Goal: Transaction & Acquisition: Purchase product/service

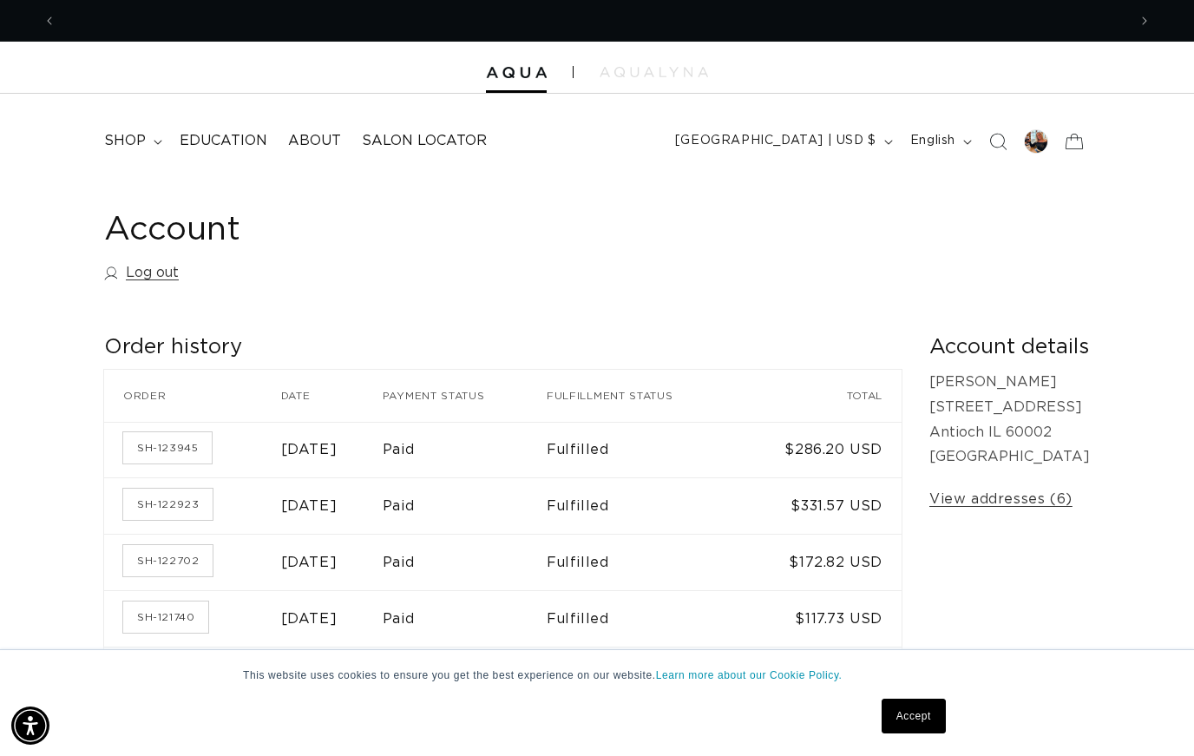
scroll to position [0, 2142]
click at [137, 133] on span "shop" at bounding box center [125, 141] width 42 height 18
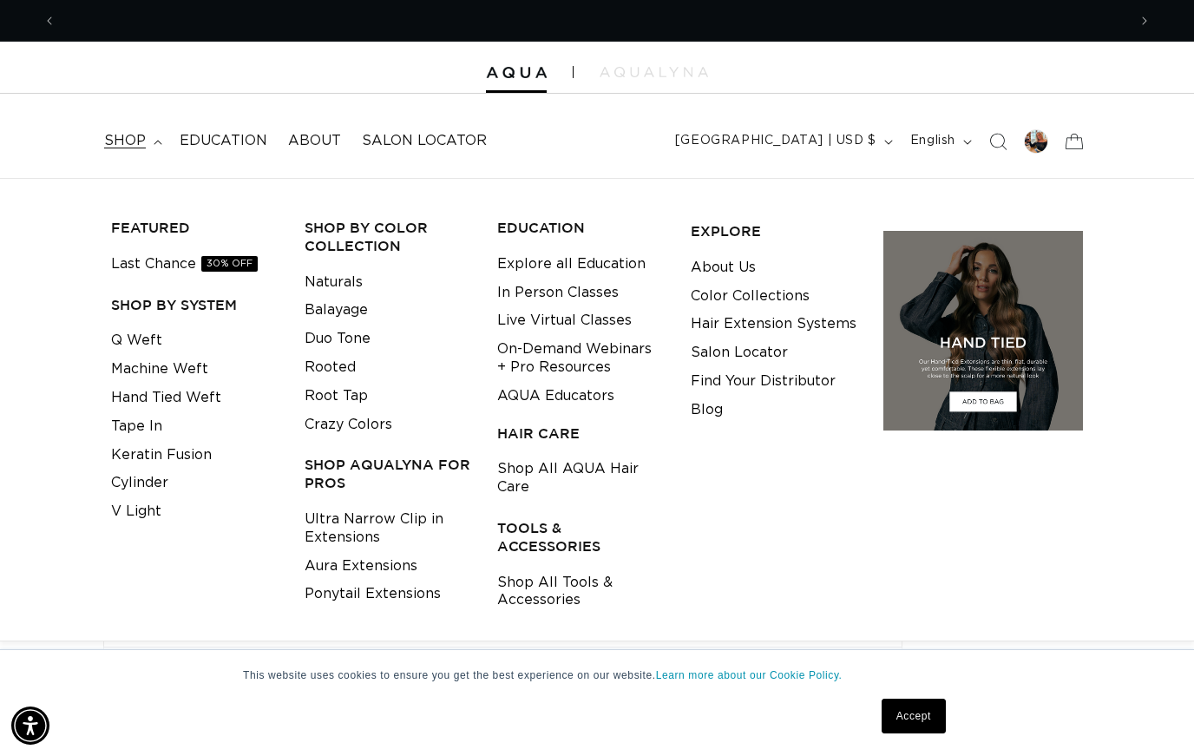
scroll to position [0, 1071]
click at [567, 529] on h3 "TOOLS & ACCESSORIES" at bounding box center [580, 537] width 167 height 36
click at [539, 526] on h3 "TOOLS & ACCESSORIES" at bounding box center [580, 537] width 167 height 36
click at [542, 569] on link "Shop All Tools & Accessories" at bounding box center [580, 592] width 167 height 47
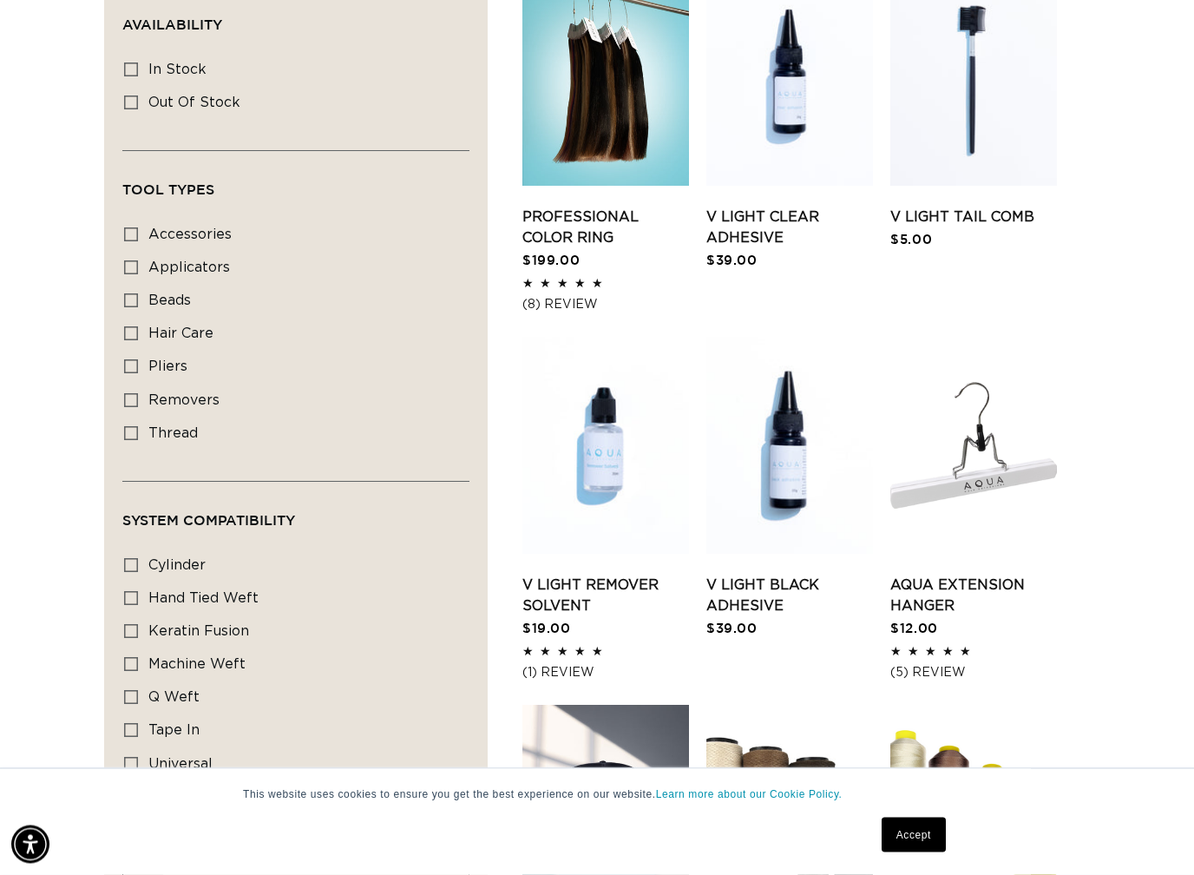
scroll to position [723, 0]
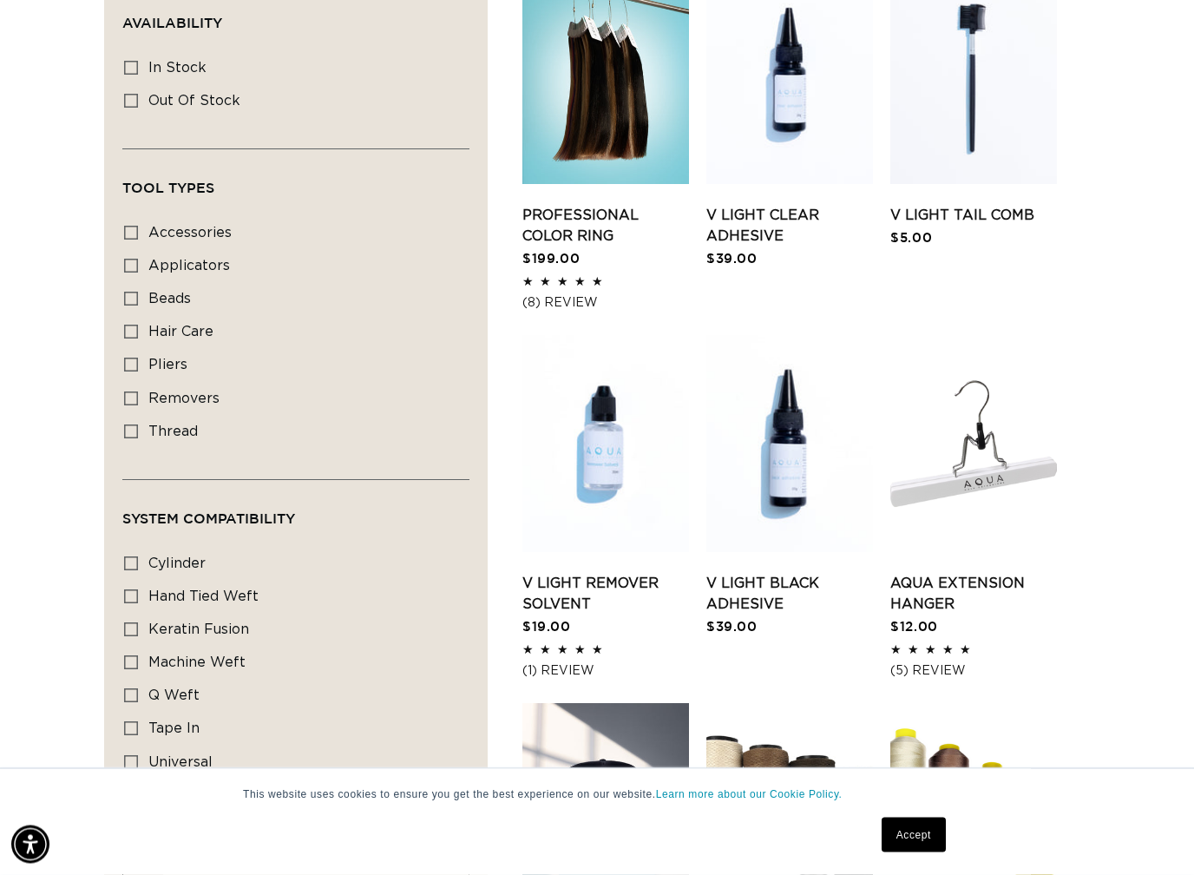
click at [178, 298] on span "beads" at bounding box center [169, 300] width 43 height 14
click at [138, 298] on input "beads beads (2 products)" at bounding box center [131, 300] width 14 height 14
checkbox input "true"
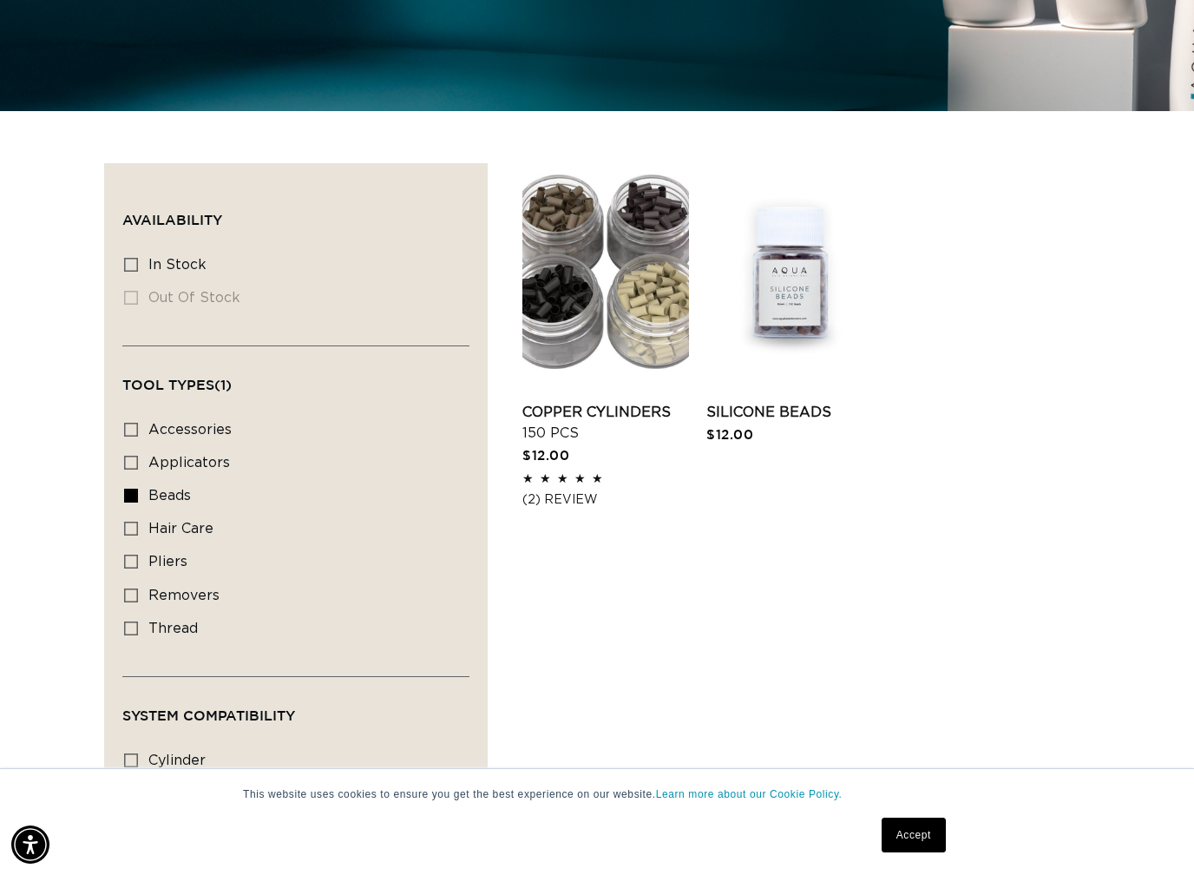
scroll to position [529, 0]
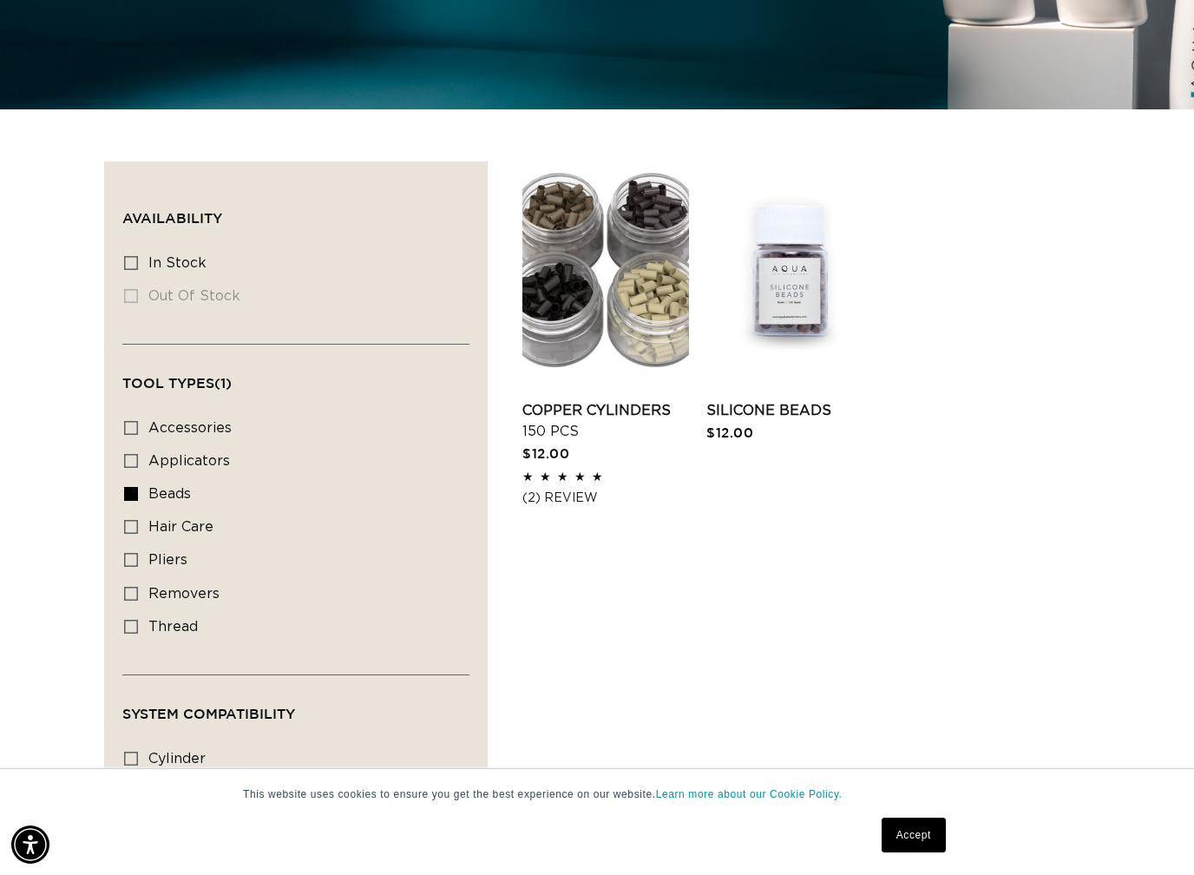
click at [622, 400] on link "Copper Cylinders 150 pcs" at bounding box center [606, 421] width 167 height 42
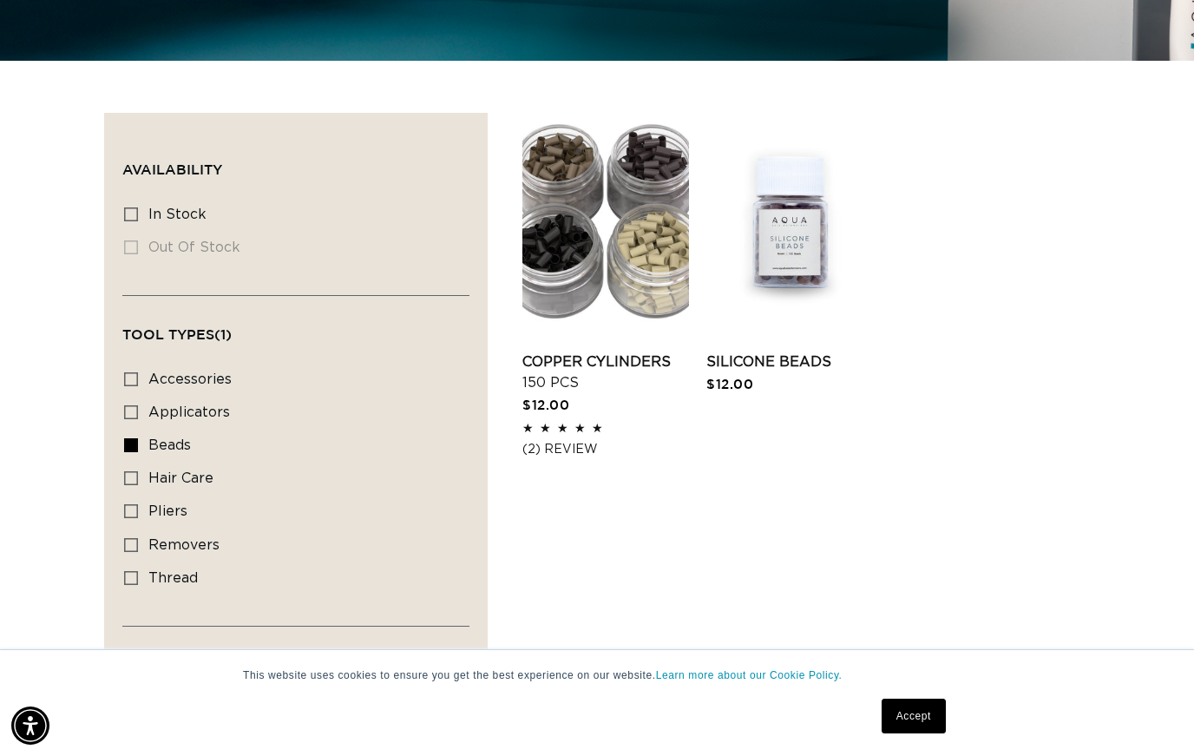
scroll to position [0, 2142]
click at [823, 352] on link "Silicone Beads" at bounding box center [790, 362] width 167 height 21
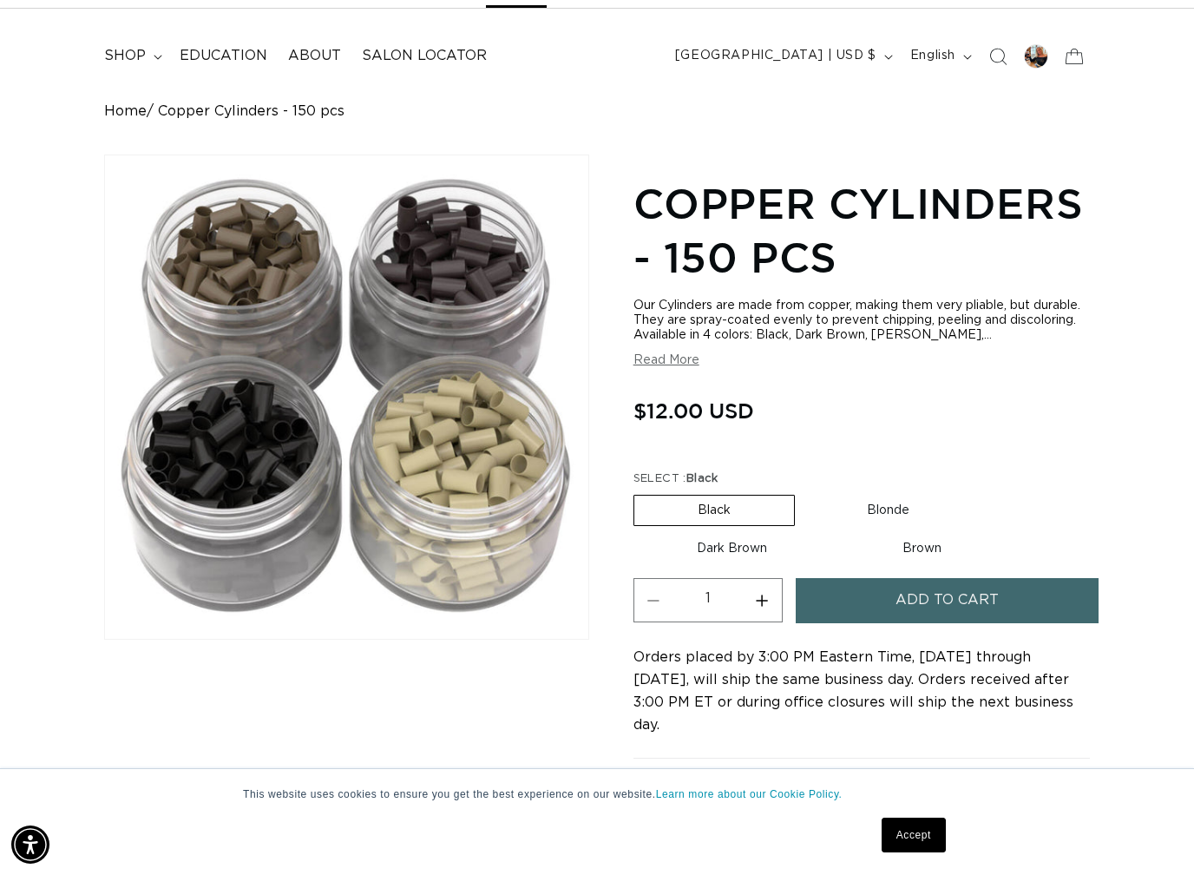
scroll to position [0, 1071]
click at [892, 523] on label "Blonde Variant sold out or unavailable" at bounding box center [888, 511] width 169 height 30
click at [805, 492] on input "Blonde Variant sold out or unavailable" at bounding box center [804, 491] width 1 height 1
radio input "true"
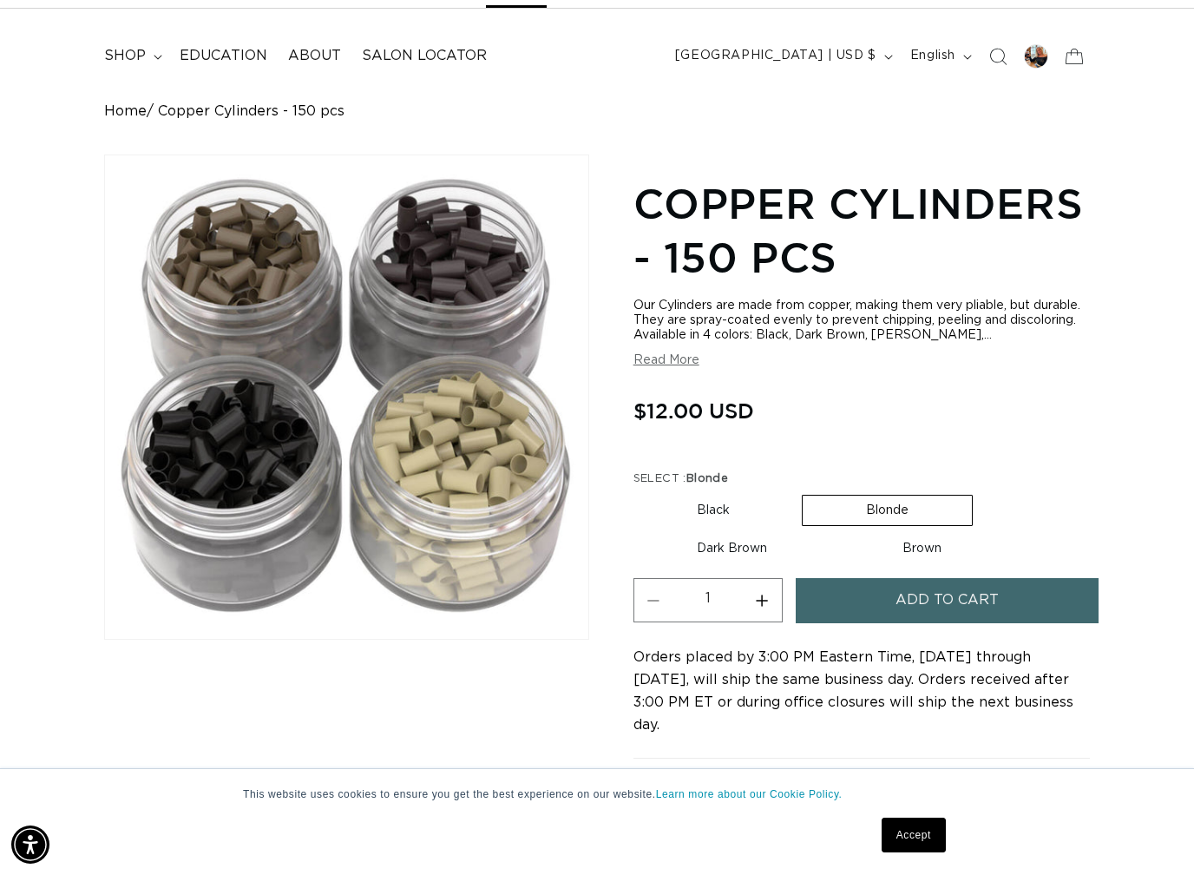
click at [925, 622] on span "Add to cart" at bounding box center [947, 600] width 103 height 44
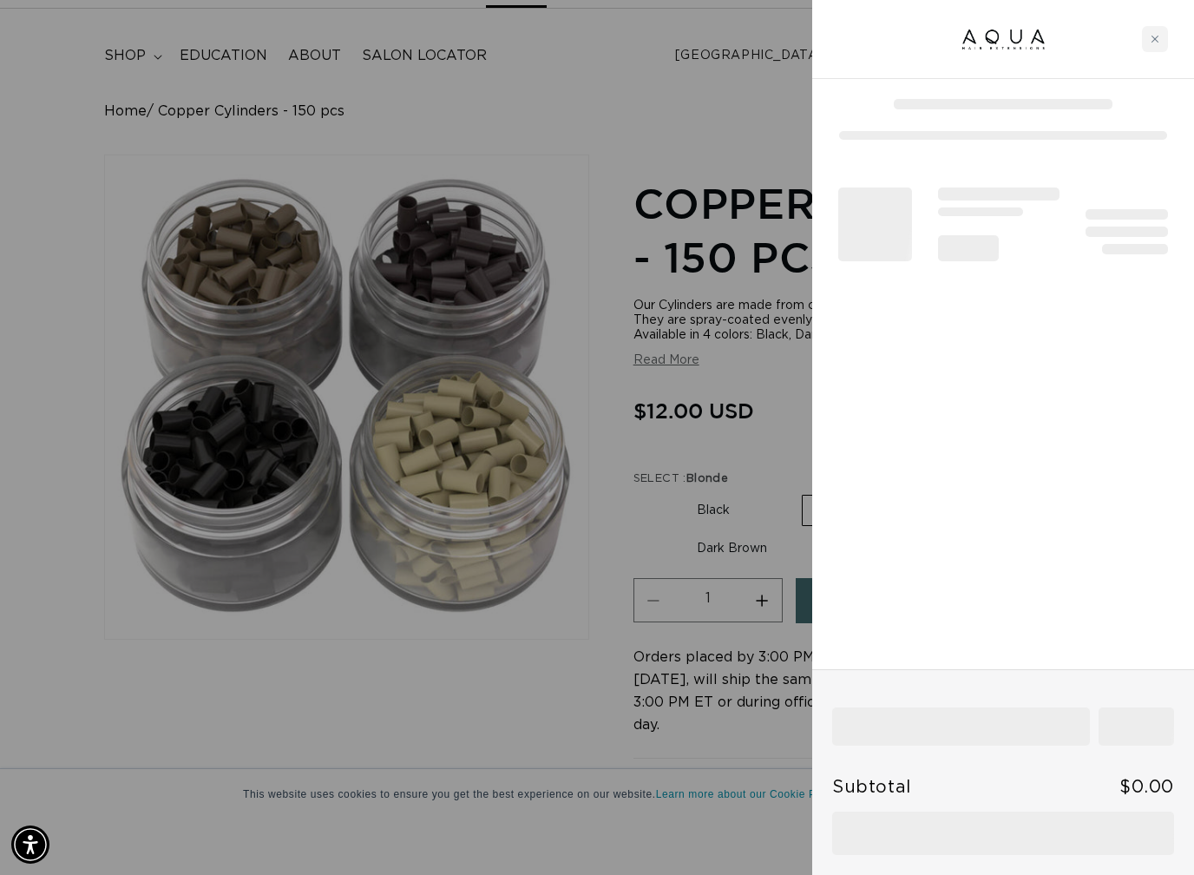
scroll to position [0, 0]
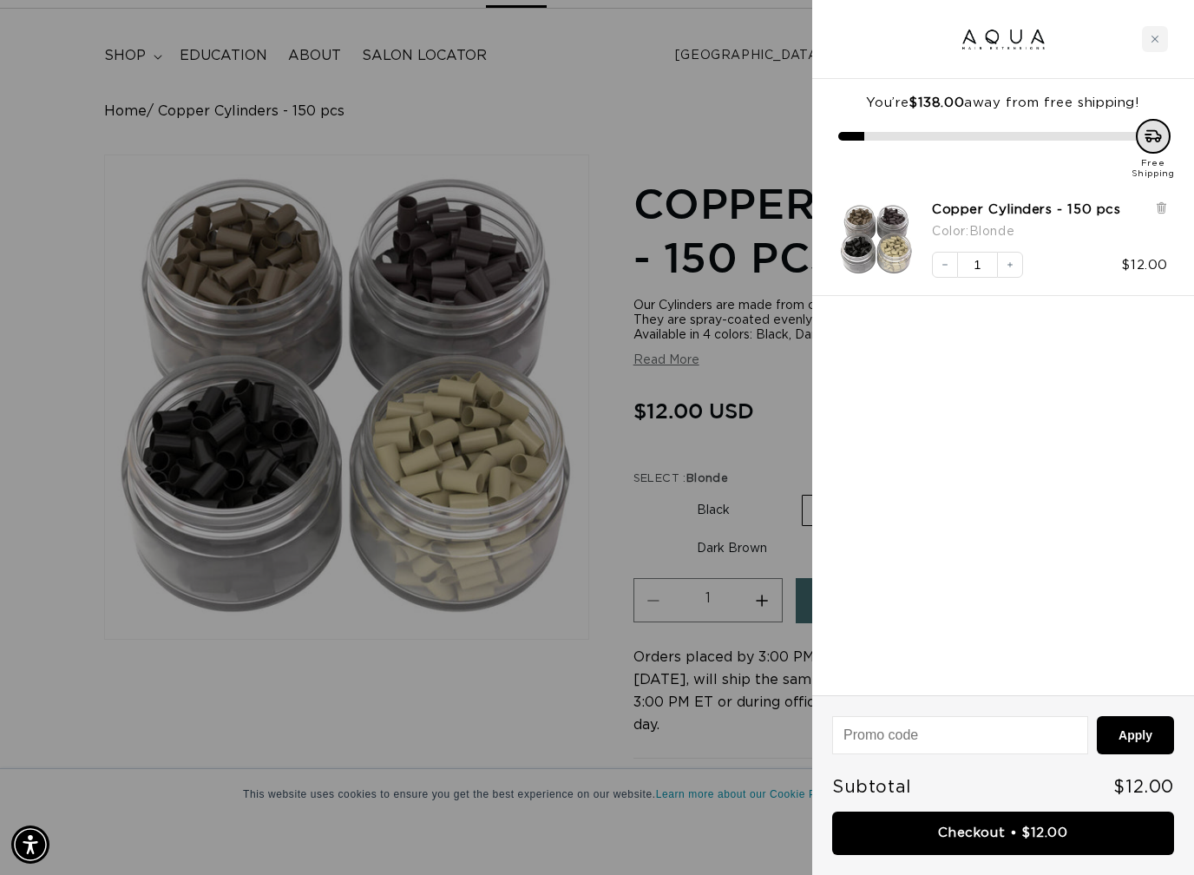
click at [1167, 44] on div "Close cart" at bounding box center [1155, 39] width 26 height 26
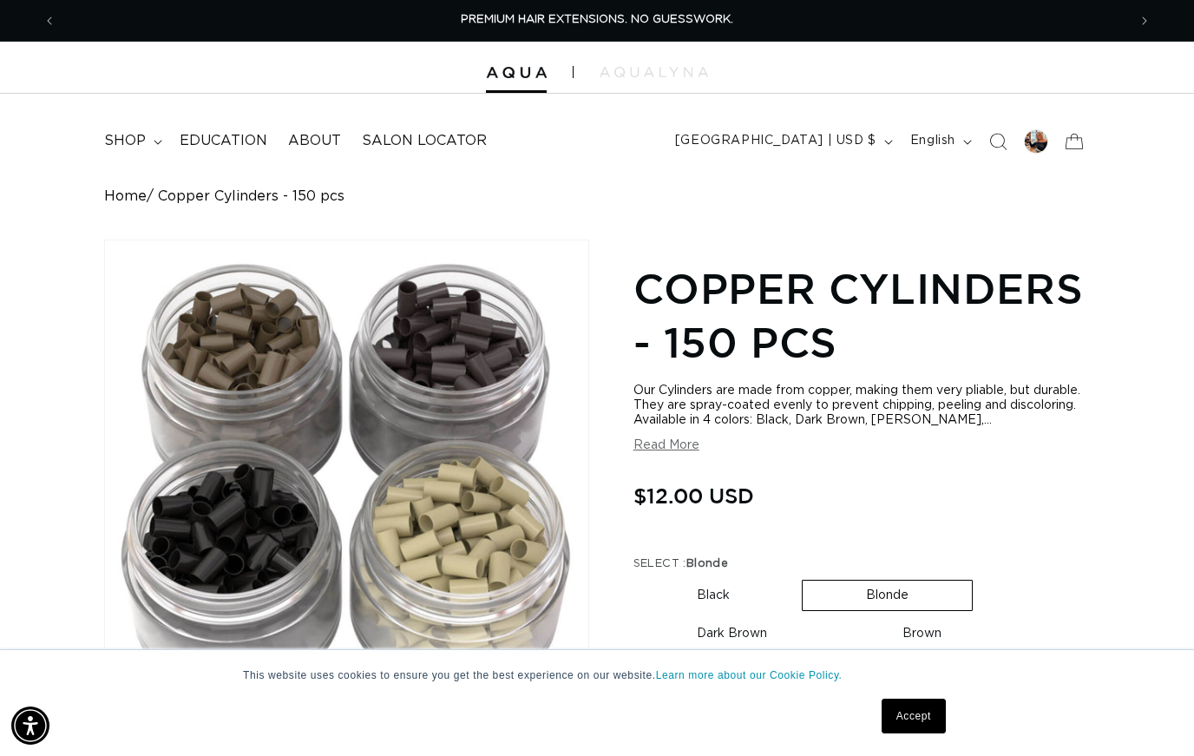
click at [944, 727] on link "Accept" at bounding box center [914, 716] width 64 height 35
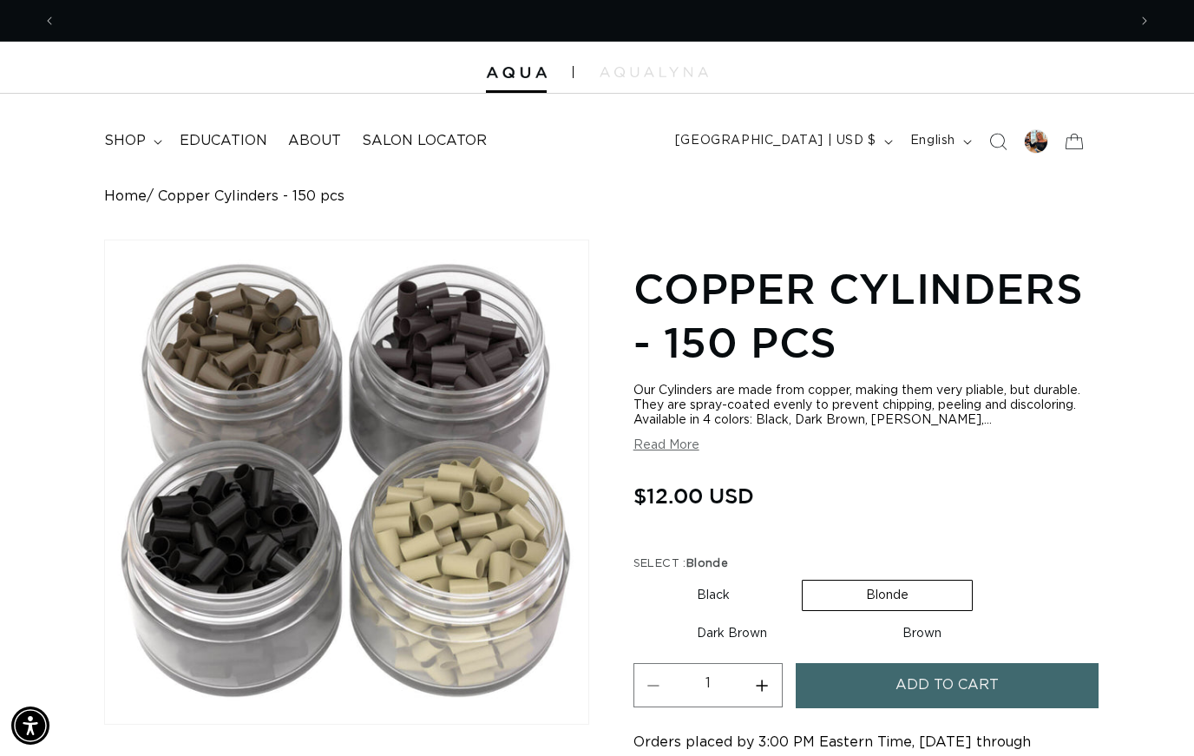
scroll to position [0, 1071]
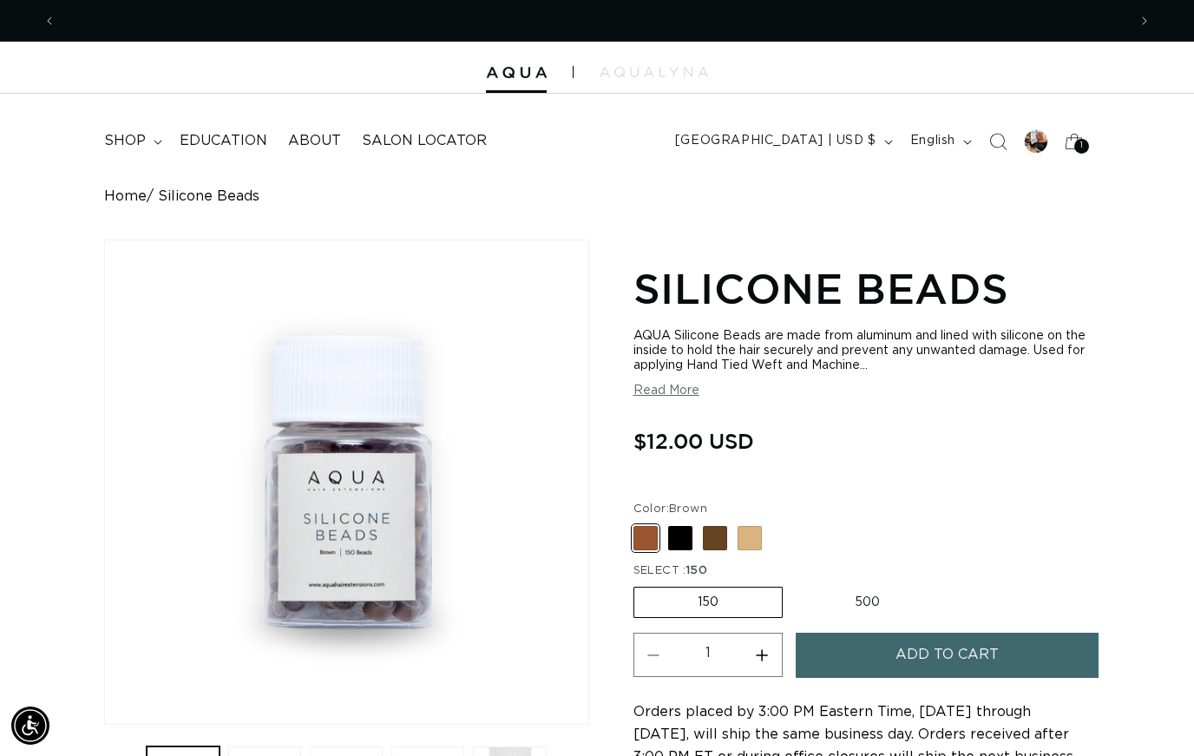
scroll to position [0, 1071]
click at [756, 537] on span at bounding box center [750, 538] width 24 height 24
click at [639, 523] on input "Blonde Variant sold out or unavailable" at bounding box center [638, 523] width 1 height 1
radio input "true"
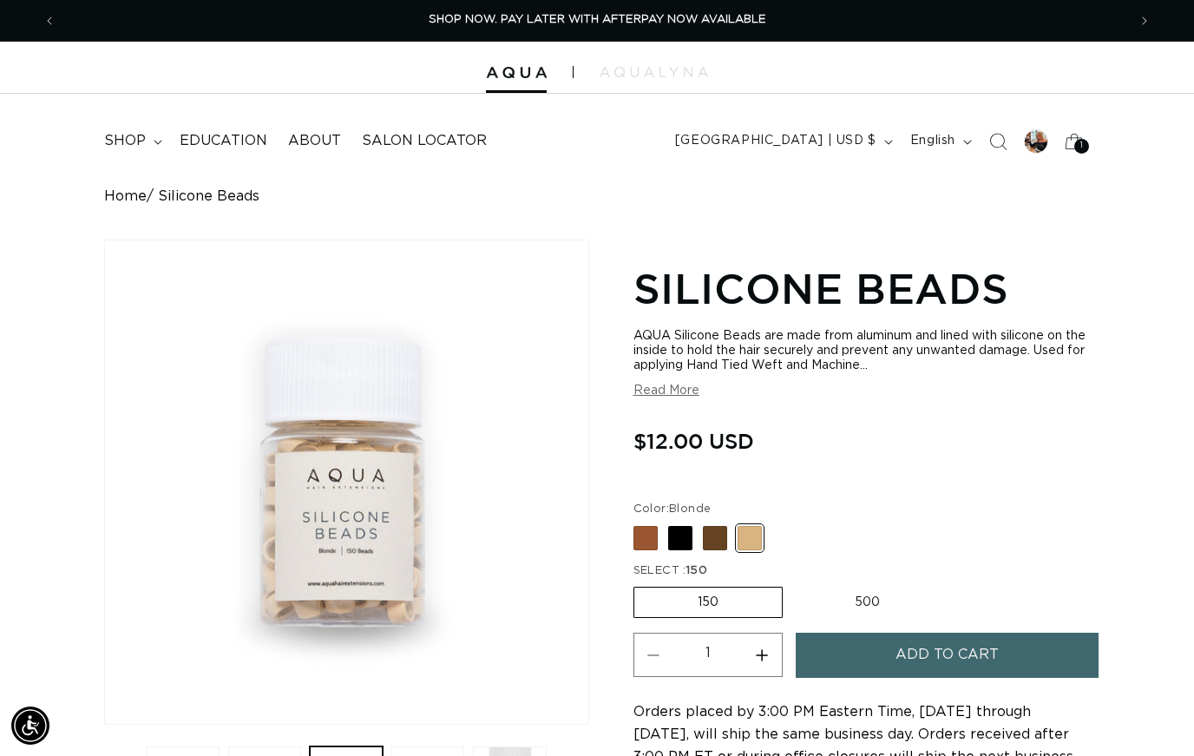
click at [1025, 662] on button "Add to cart" at bounding box center [947, 655] width 303 height 44
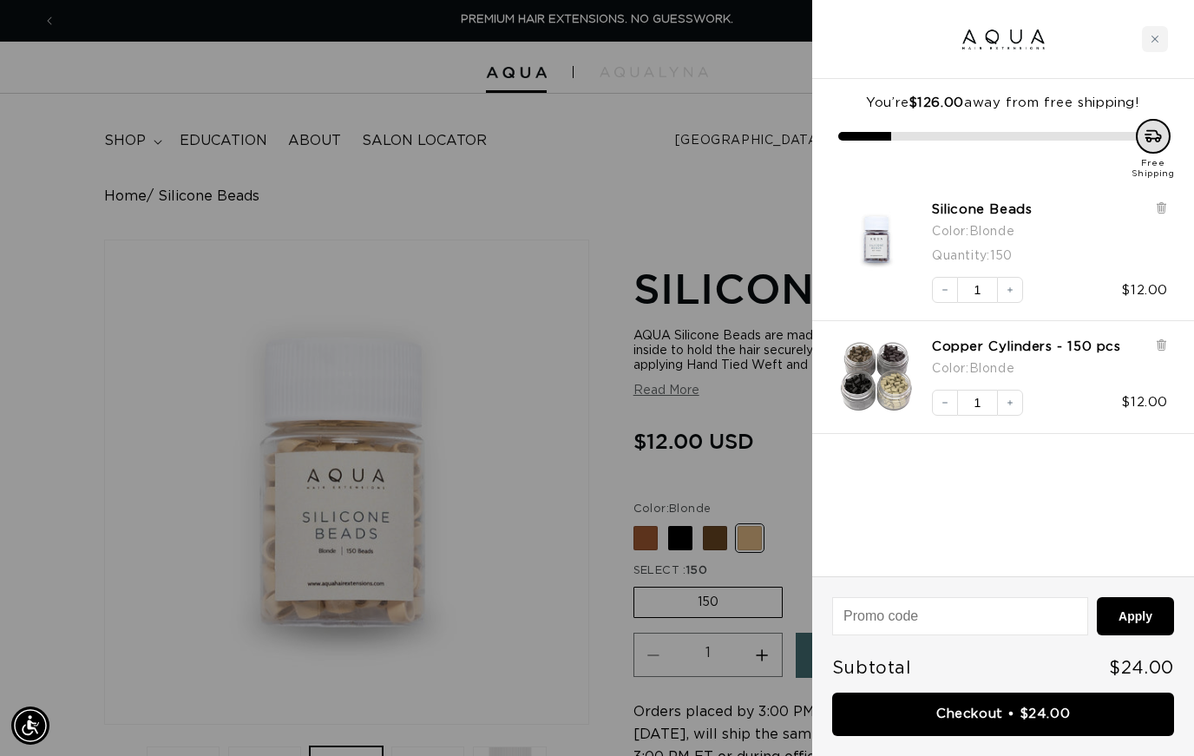
click at [1158, 350] on div at bounding box center [1161, 360] width 13 height 43
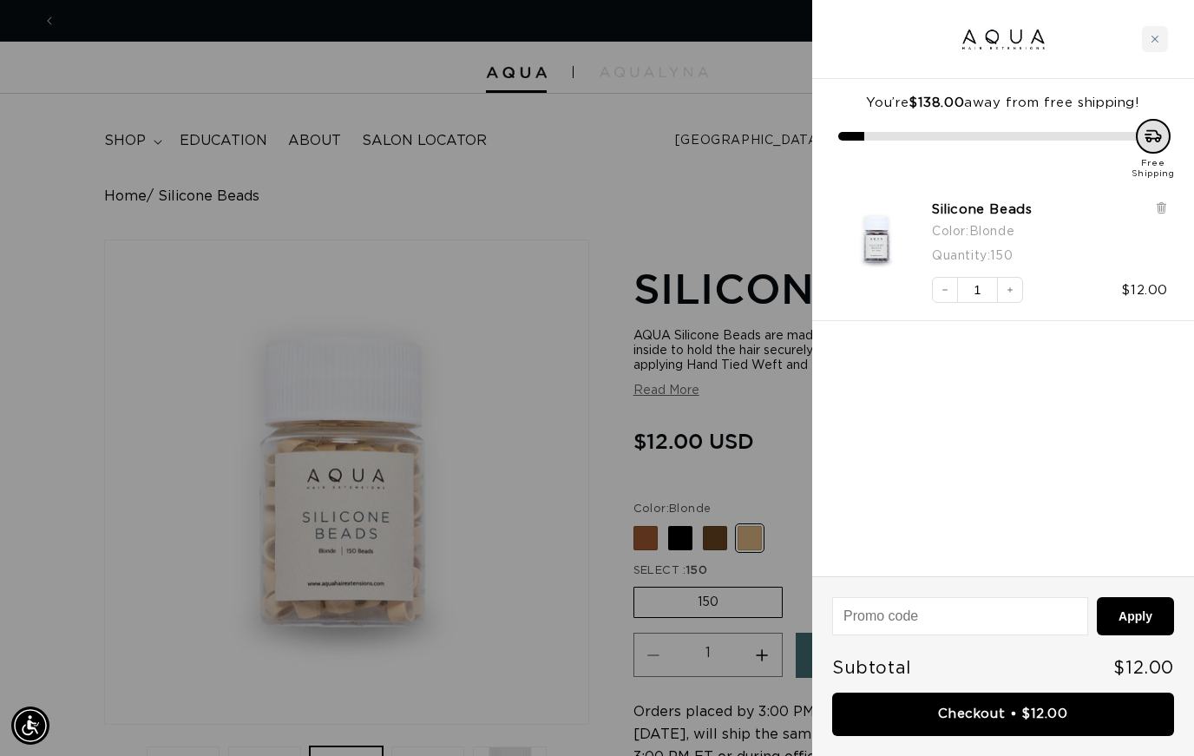
scroll to position [0, 2142]
